Goal: Task Accomplishment & Management: Manage account settings

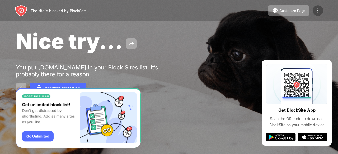
click at [318, 7] on img at bounding box center [317, 10] width 6 height 6
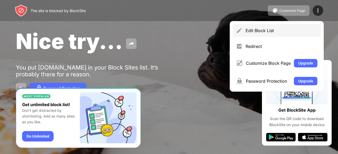
click at [296, 32] on div "Edit Block List" at bounding box center [281, 30] width 72 height 5
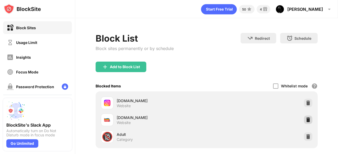
click at [305, 118] on img at bounding box center [307, 119] width 5 height 5
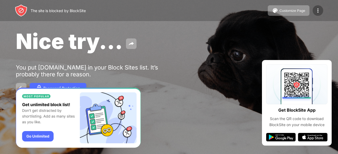
click at [314, 11] on div at bounding box center [317, 10] width 11 height 11
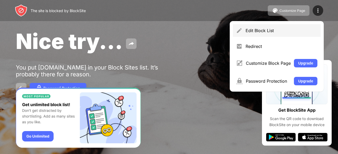
click at [285, 31] on div "Edit Block List" at bounding box center [281, 30] width 72 height 5
